Goal: Information Seeking & Learning: Learn about a topic

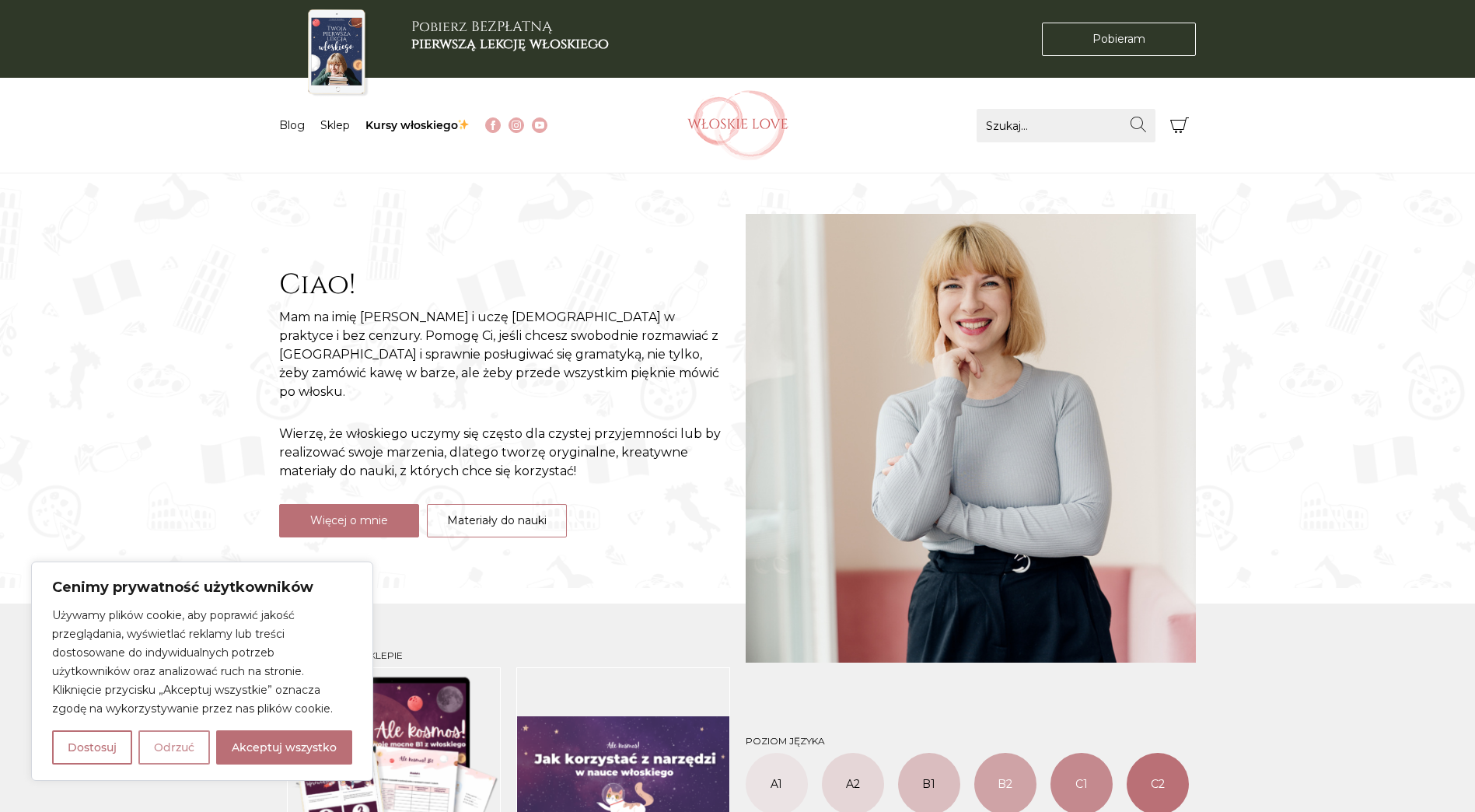
click at [190, 751] on button "Odrzuć" at bounding box center [174, 747] width 71 height 34
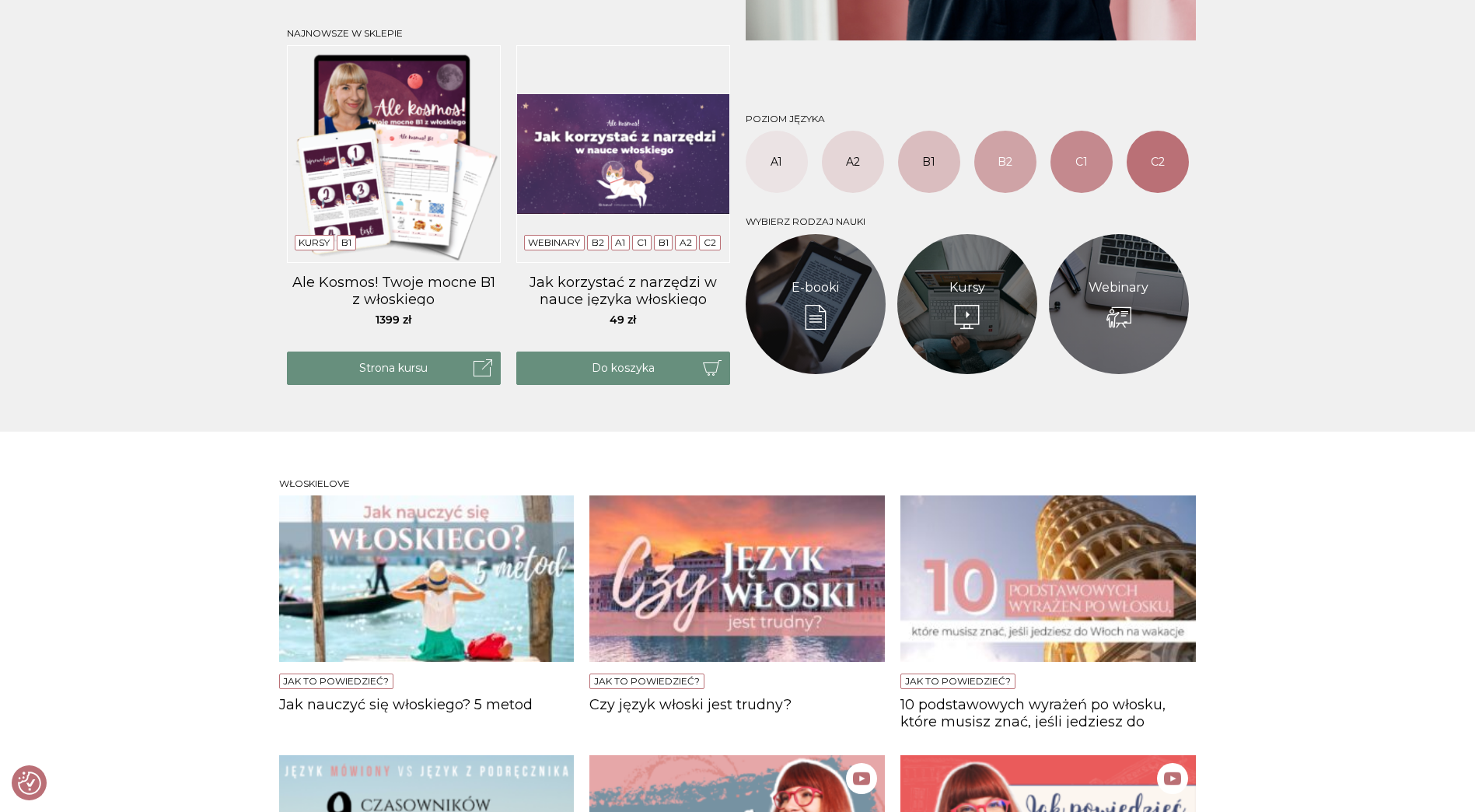
scroll to position [700, 0]
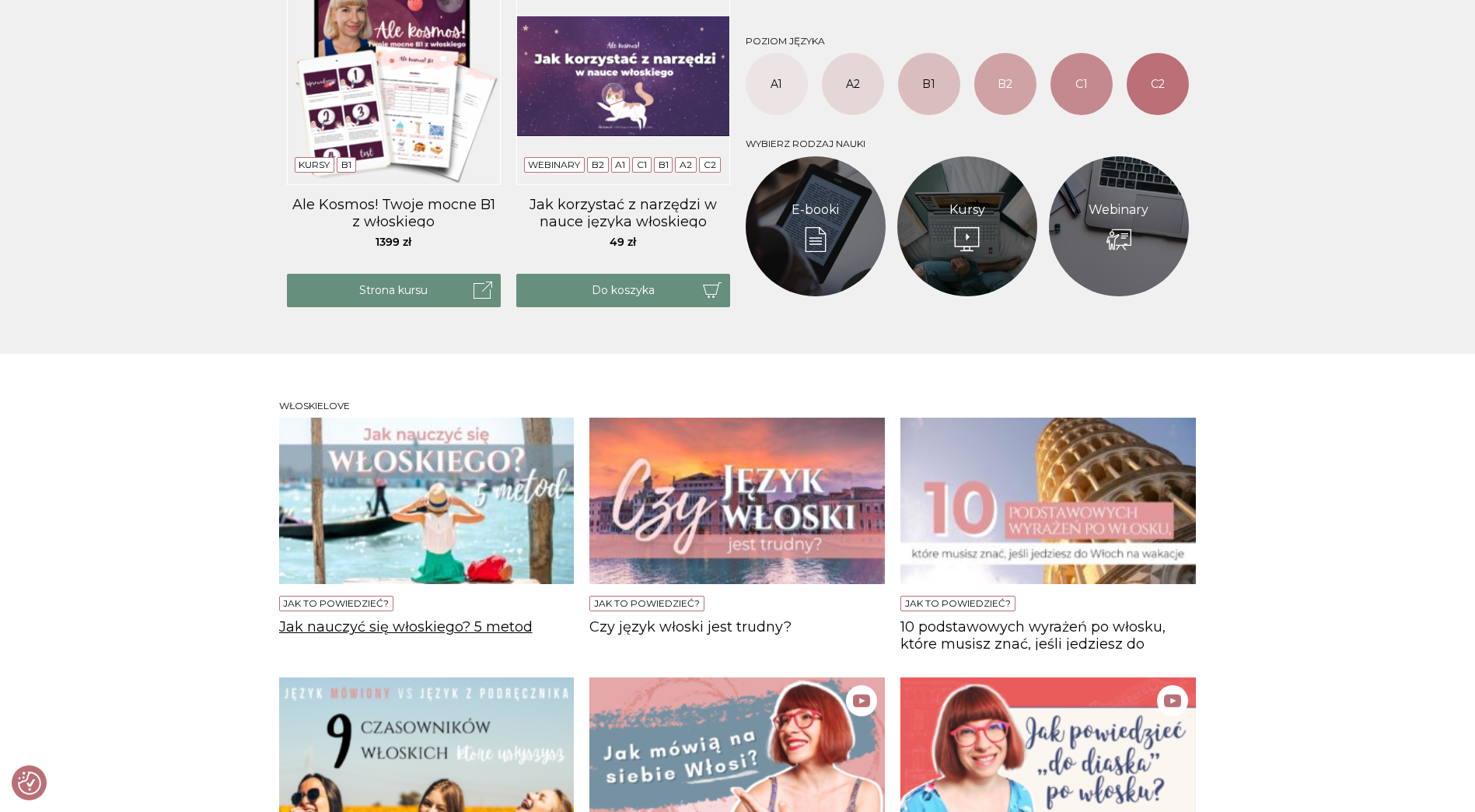
click at [491, 627] on h4 "Jak nauczyć się włoskiego? 5 metod" at bounding box center [426, 635] width 295 height 31
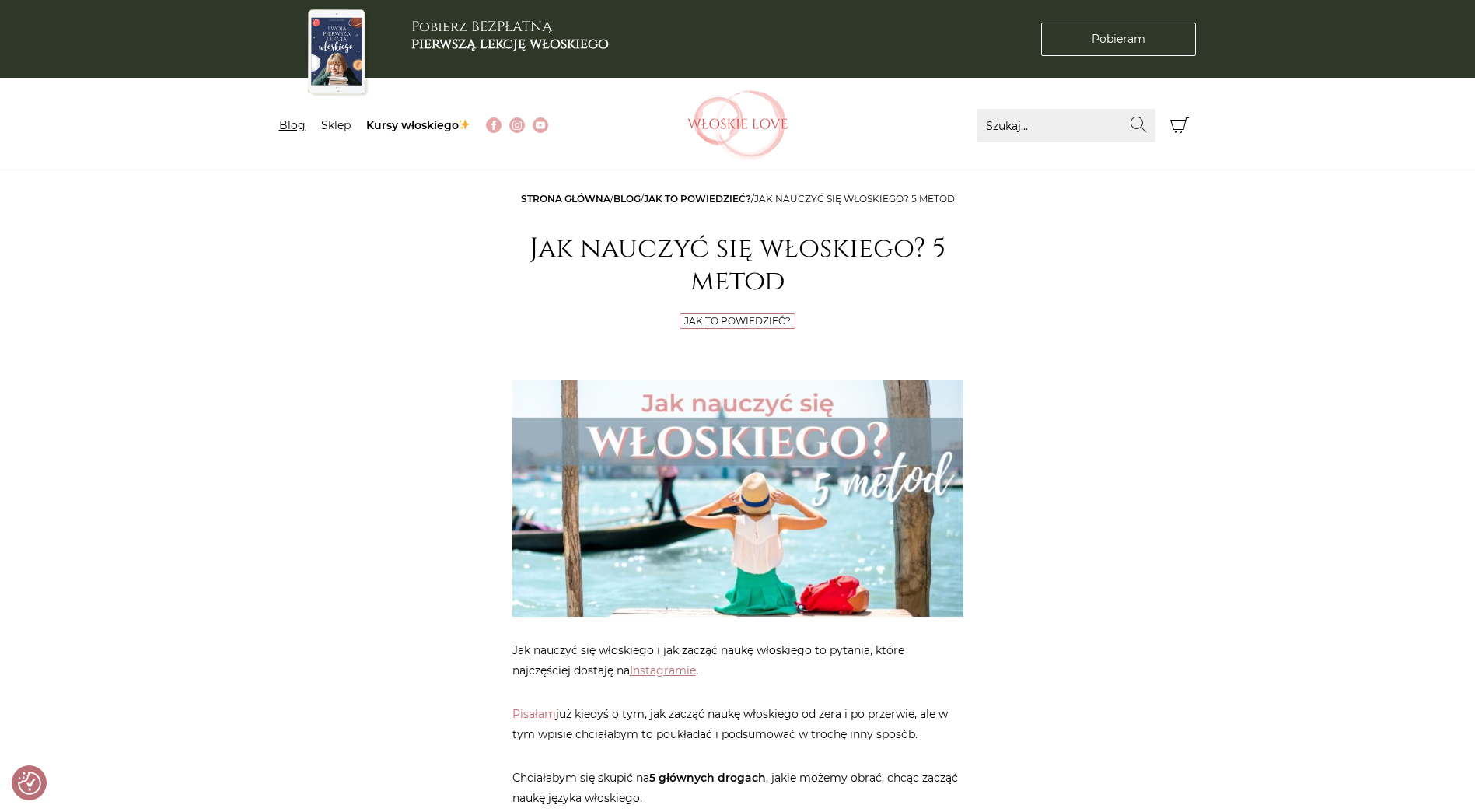
click at [297, 130] on link "Blog" at bounding box center [292, 125] width 27 height 14
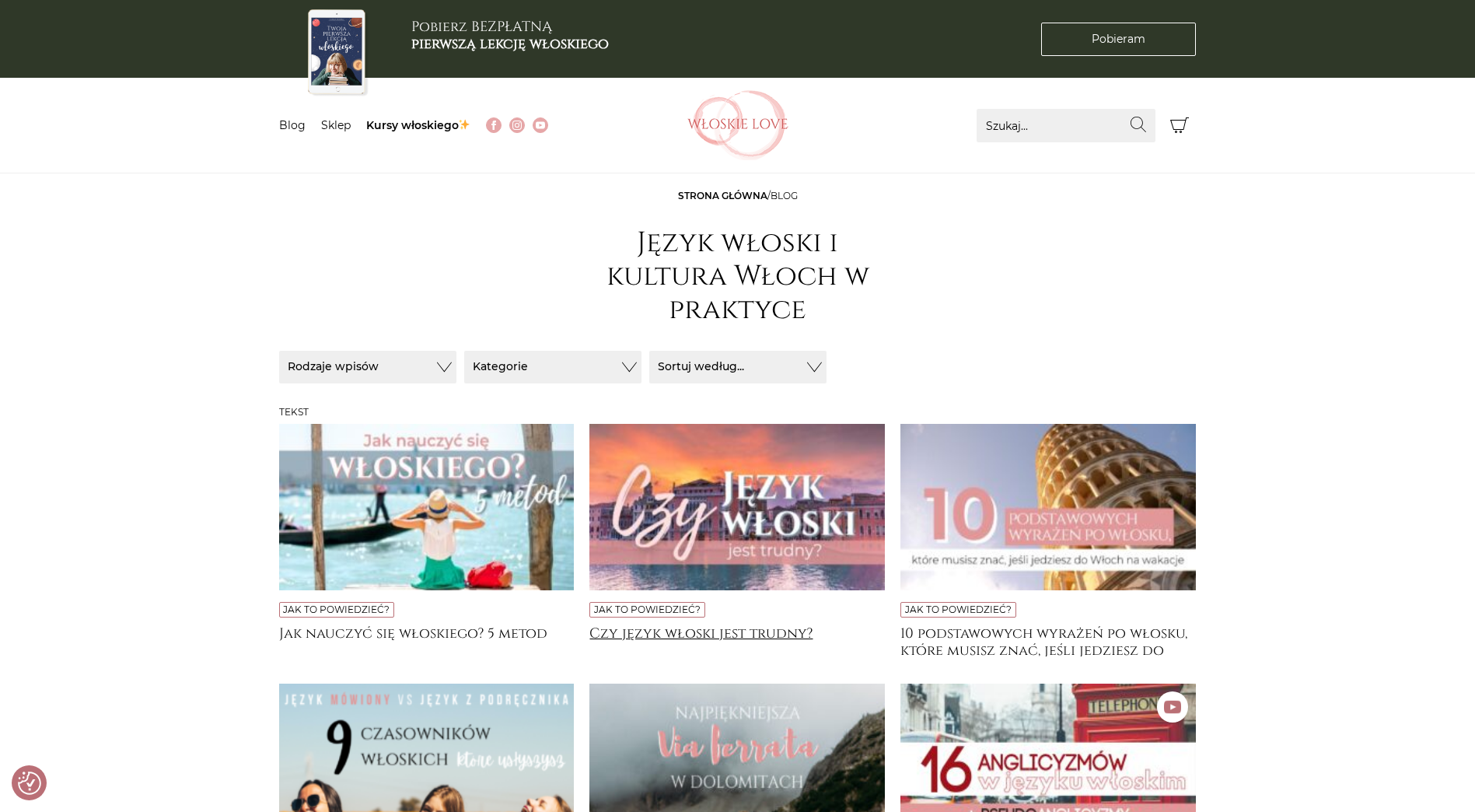
click at [674, 633] on h4 "Czy język włoski jest trudny?" at bounding box center [737, 641] width 295 height 31
click at [1052, 645] on h4 "10 podstawowych wyrażeń po włosku, które musisz znać, jeśli jedziesz do [GEOGRA…" at bounding box center [1048, 641] width 295 height 31
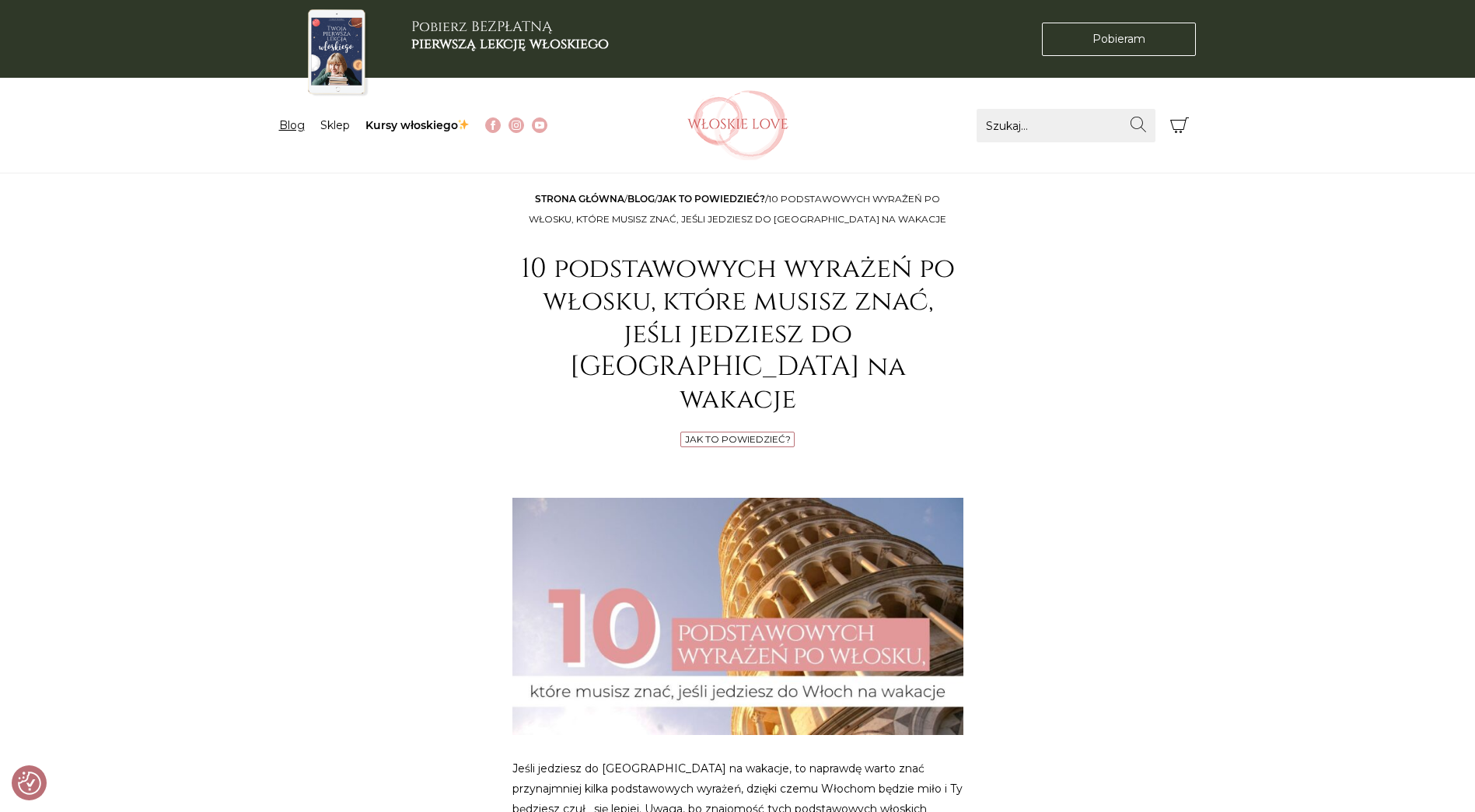
click at [290, 127] on link "Blog" at bounding box center [292, 125] width 26 height 14
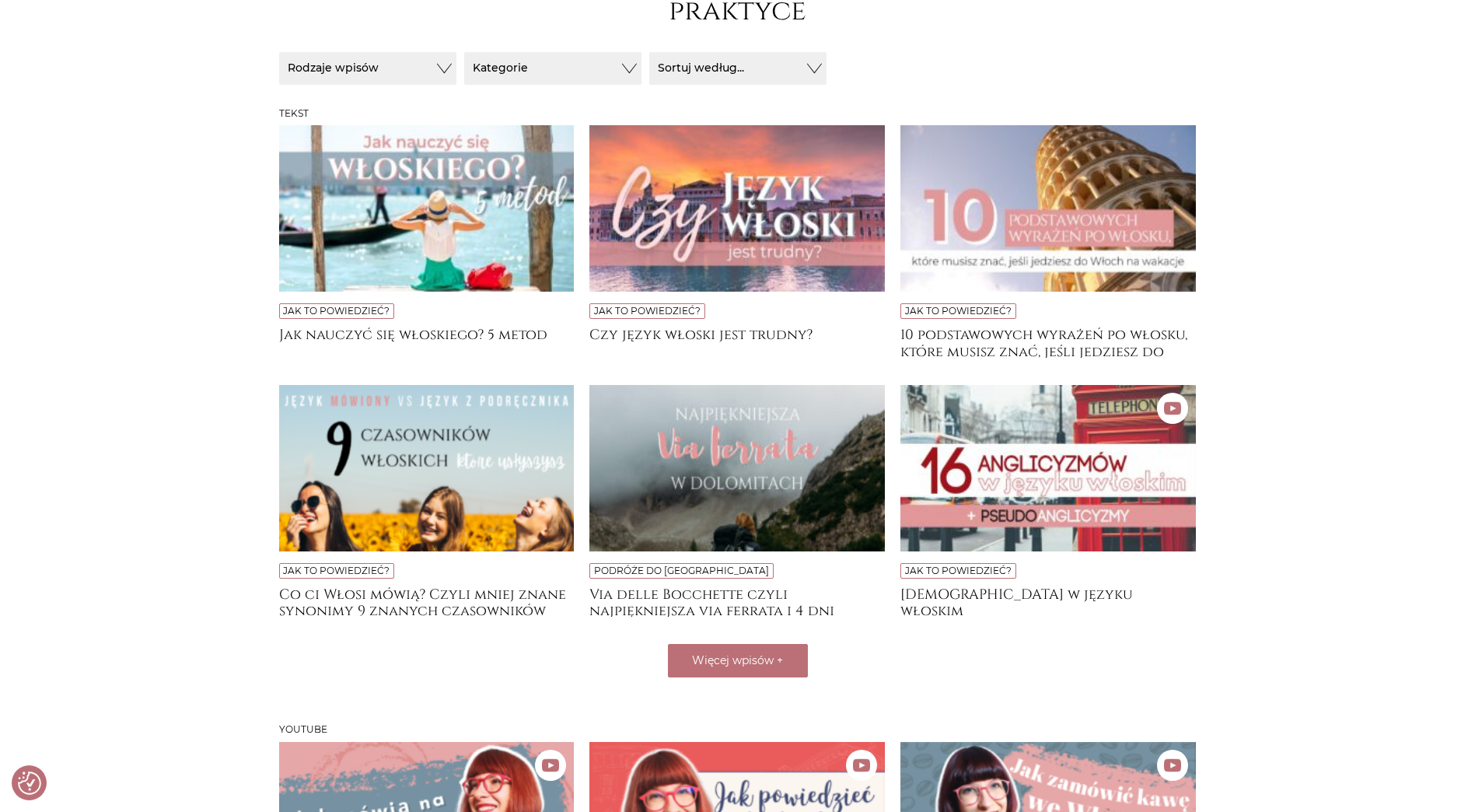
scroll to position [311, 0]
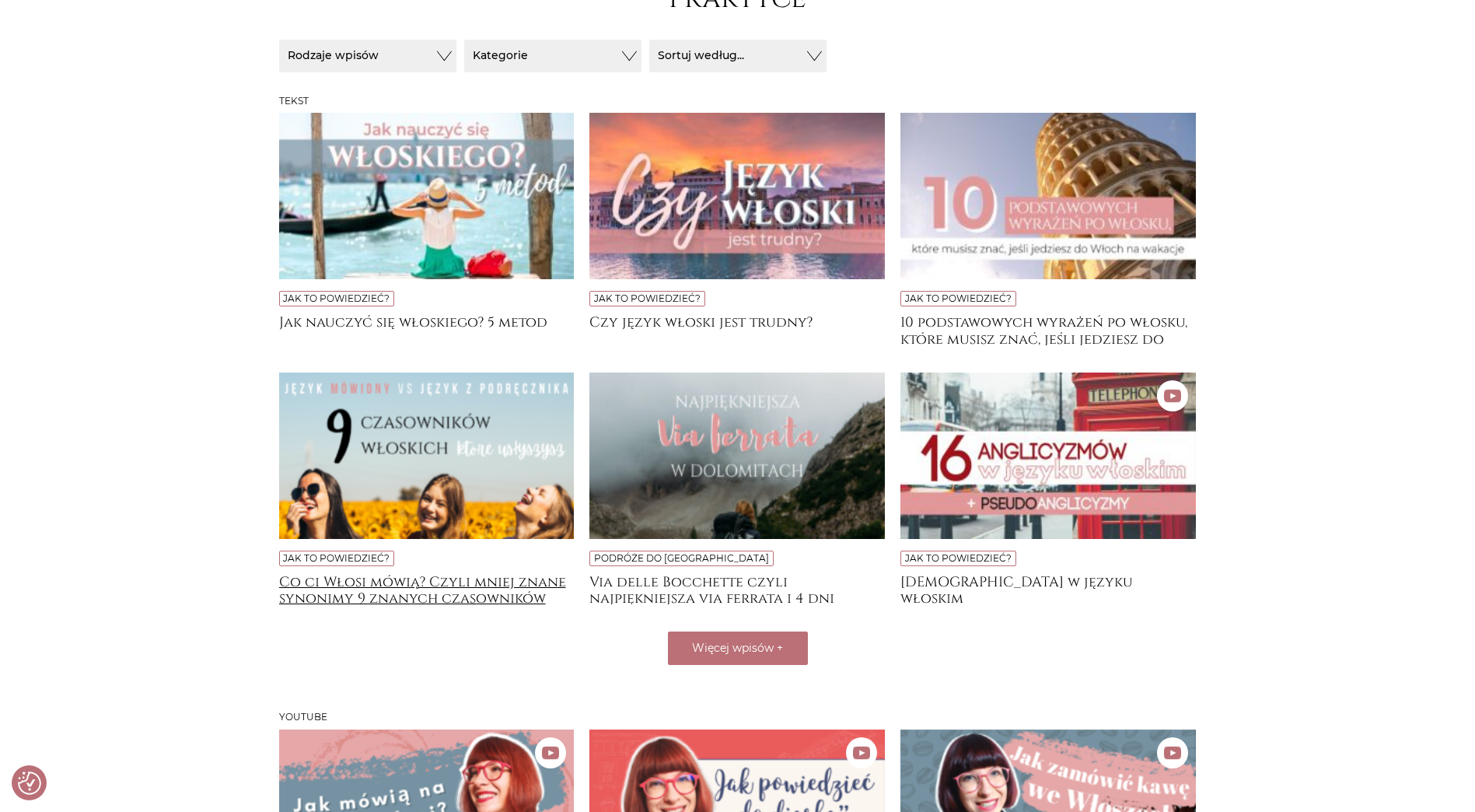
click at [471, 584] on h4 "Co ci Włosi mówią? Czyli mniej znane synonimy 9 znanych czasowników" at bounding box center [426, 589] width 295 height 31
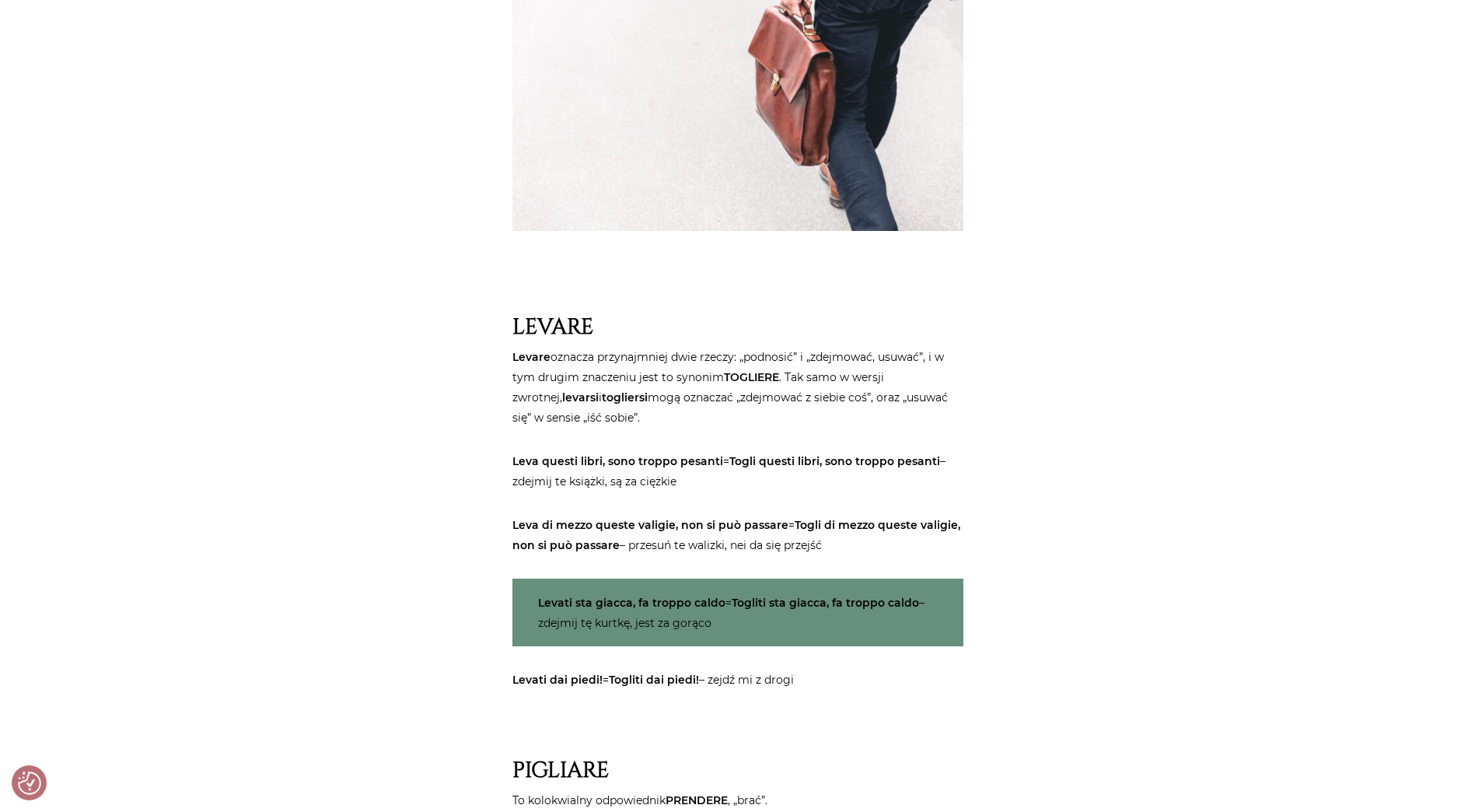
scroll to position [1399, 0]
